Goal: Task Accomplishment & Management: Use online tool/utility

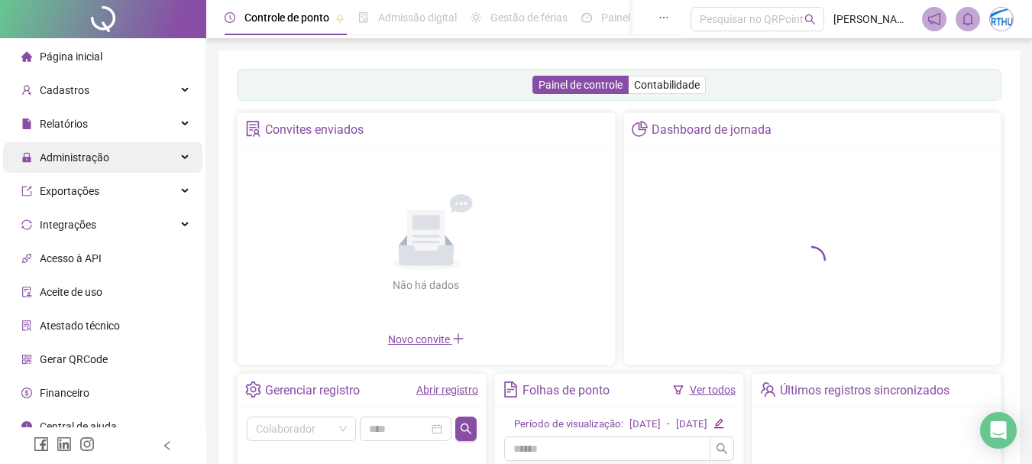
click at [97, 157] on span "Administração" at bounding box center [74, 157] width 69 height 12
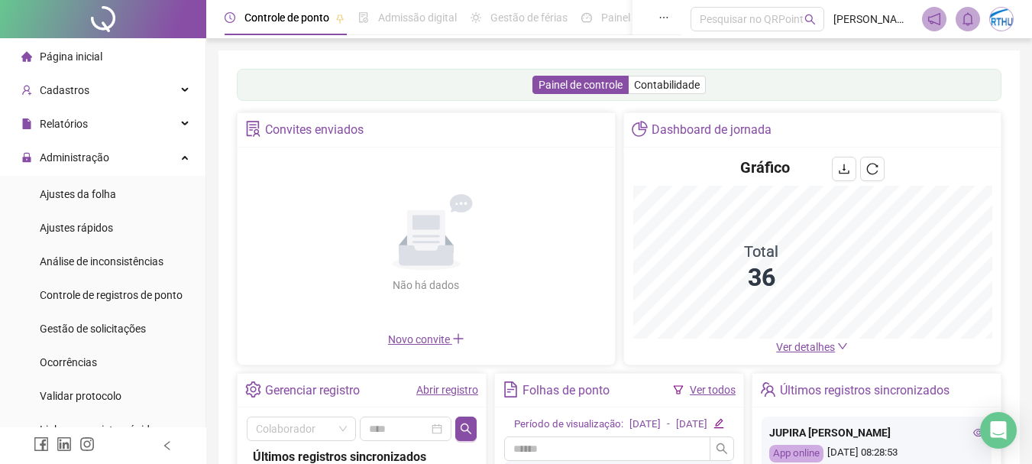
click at [101, 329] on span "Gestão de solicitações" at bounding box center [93, 328] width 106 height 12
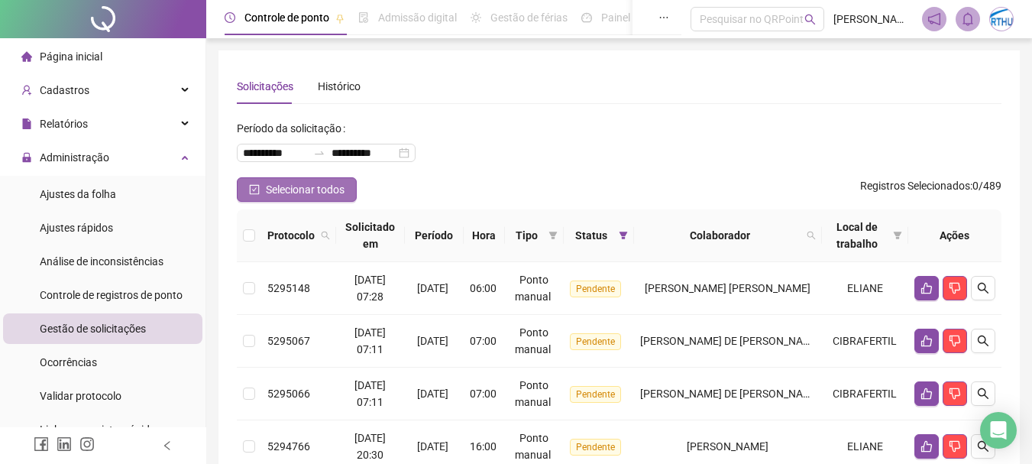
click at [252, 190] on icon "check-square" at bounding box center [254, 189] width 11 height 11
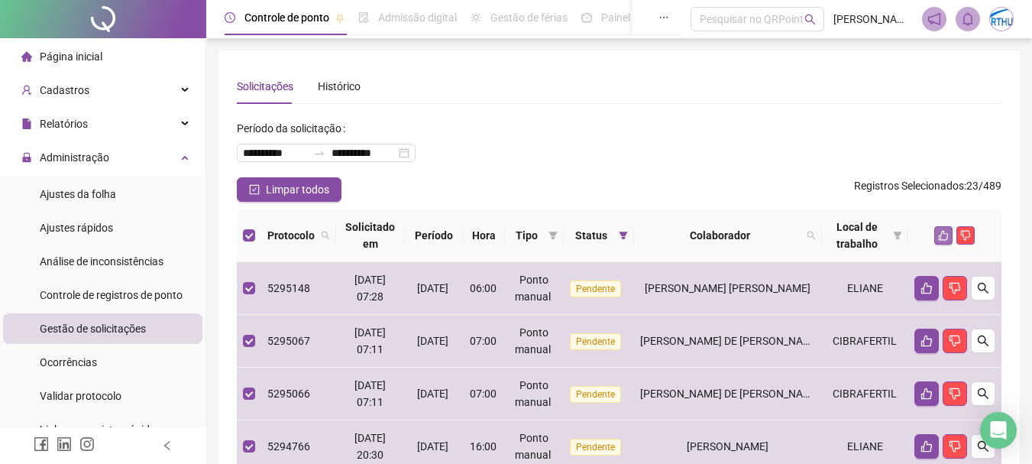
click at [942, 234] on icon "like" at bounding box center [943, 235] width 11 height 11
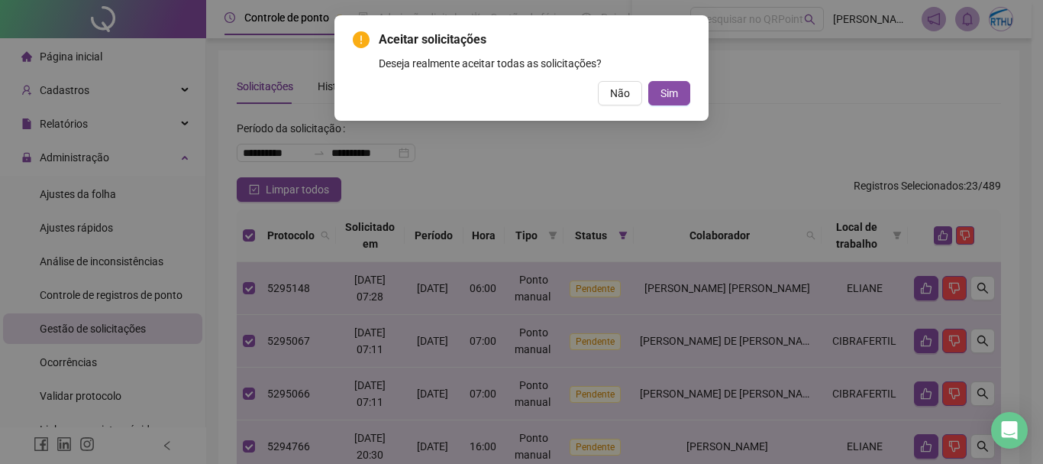
click at [691, 89] on div "Aceitar solicitações Deseja realmente aceitar todas as solicitações? Não Sim" at bounding box center [522, 67] width 374 height 105
click at [683, 95] on button "Sim" at bounding box center [669, 93] width 42 height 24
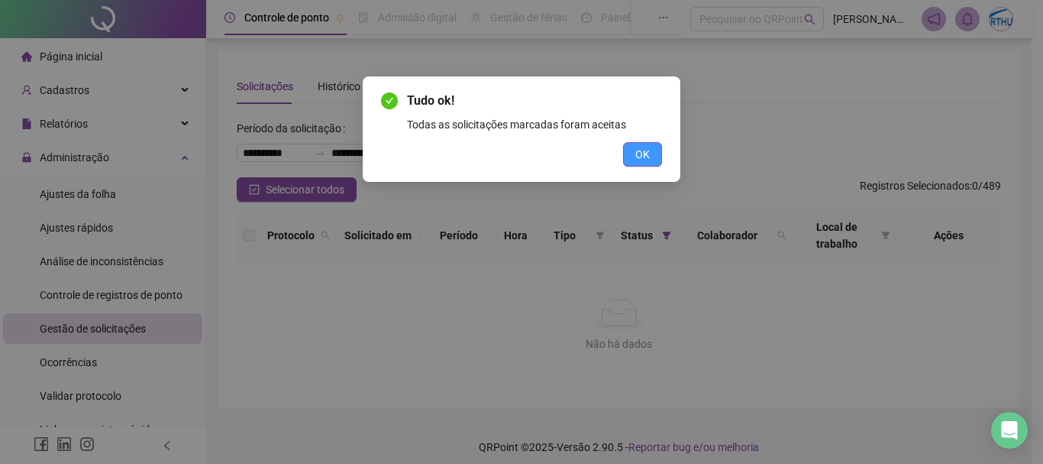
click at [639, 157] on span "OK" at bounding box center [642, 154] width 15 height 17
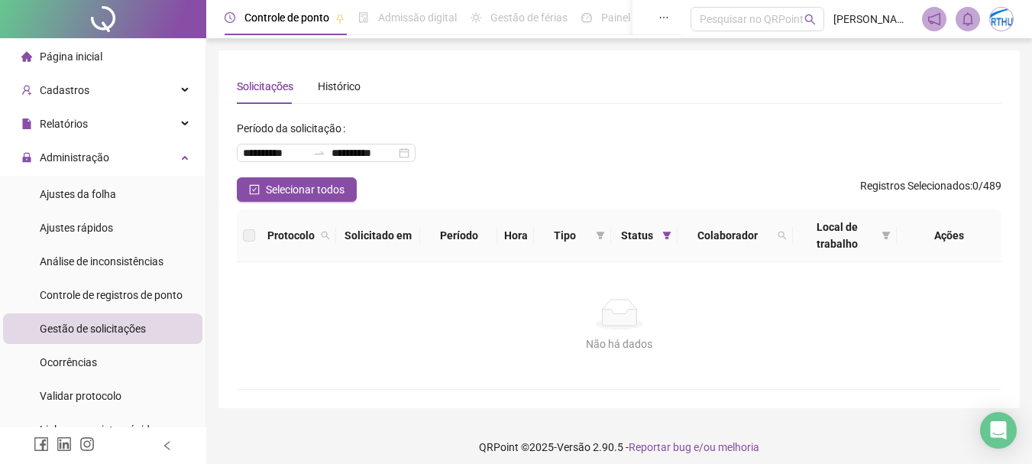
click at [125, 60] on li "Página inicial" at bounding box center [102, 56] width 199 height 31
